Goal: Task Accomplishment & Management: Use online tool/utility

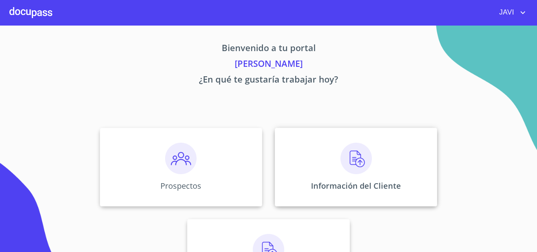
click at [352, 156] on img at bounding box center [355, 158] width 31 height 31
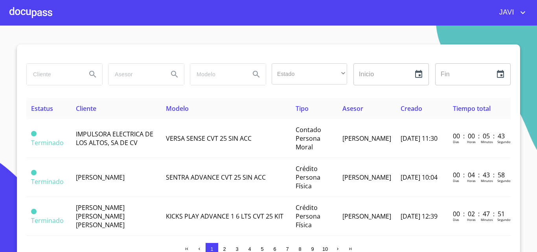
click at [43, 77] on input "search" at bounding box center [53, 74] width 53 height 21
type input "impulsora"
click at [90, 73] on icon "Search" at bounding box center [92, 74] width 9 height 9
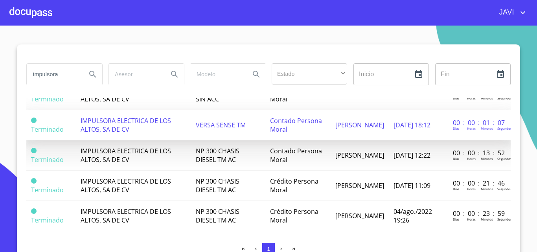
scroll to position [79, 0]
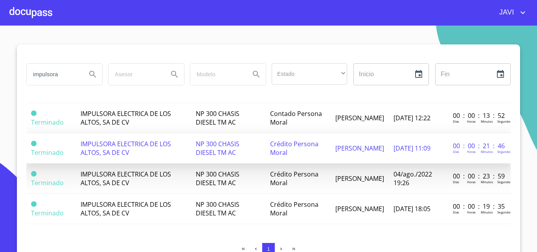
click at [278, 143] on span "Crédito Persona Moral" at bounding box center [294, 147] width 48 height 17
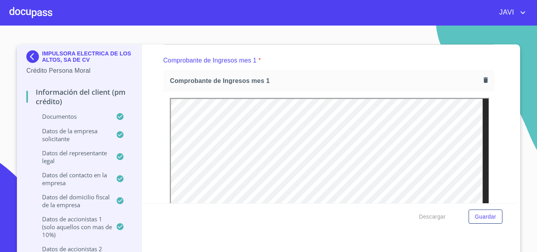
scroll to position [804, 0]
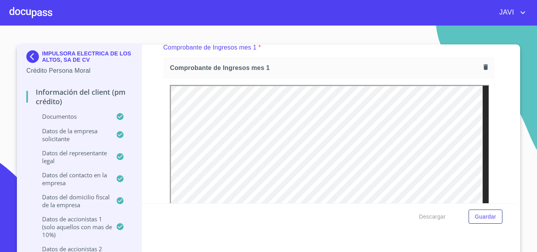
click at [27, 15] on div at bounding box center [30, 12] width 43 height 25
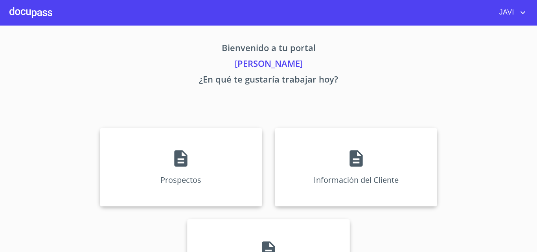
click at [520, 12] on icon "account of current user" at bounding box center [522, 12] width 9 height 9
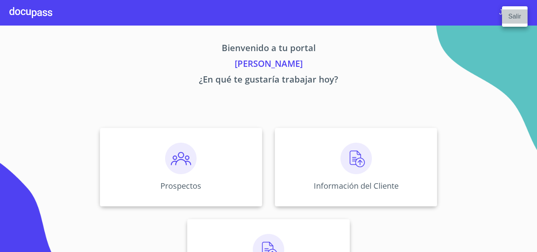
click at [515, 20] on li "Salir" at bounding box center [515, 16] width 26 height 14
